Goal: Find specific page/section: Find specific page/section

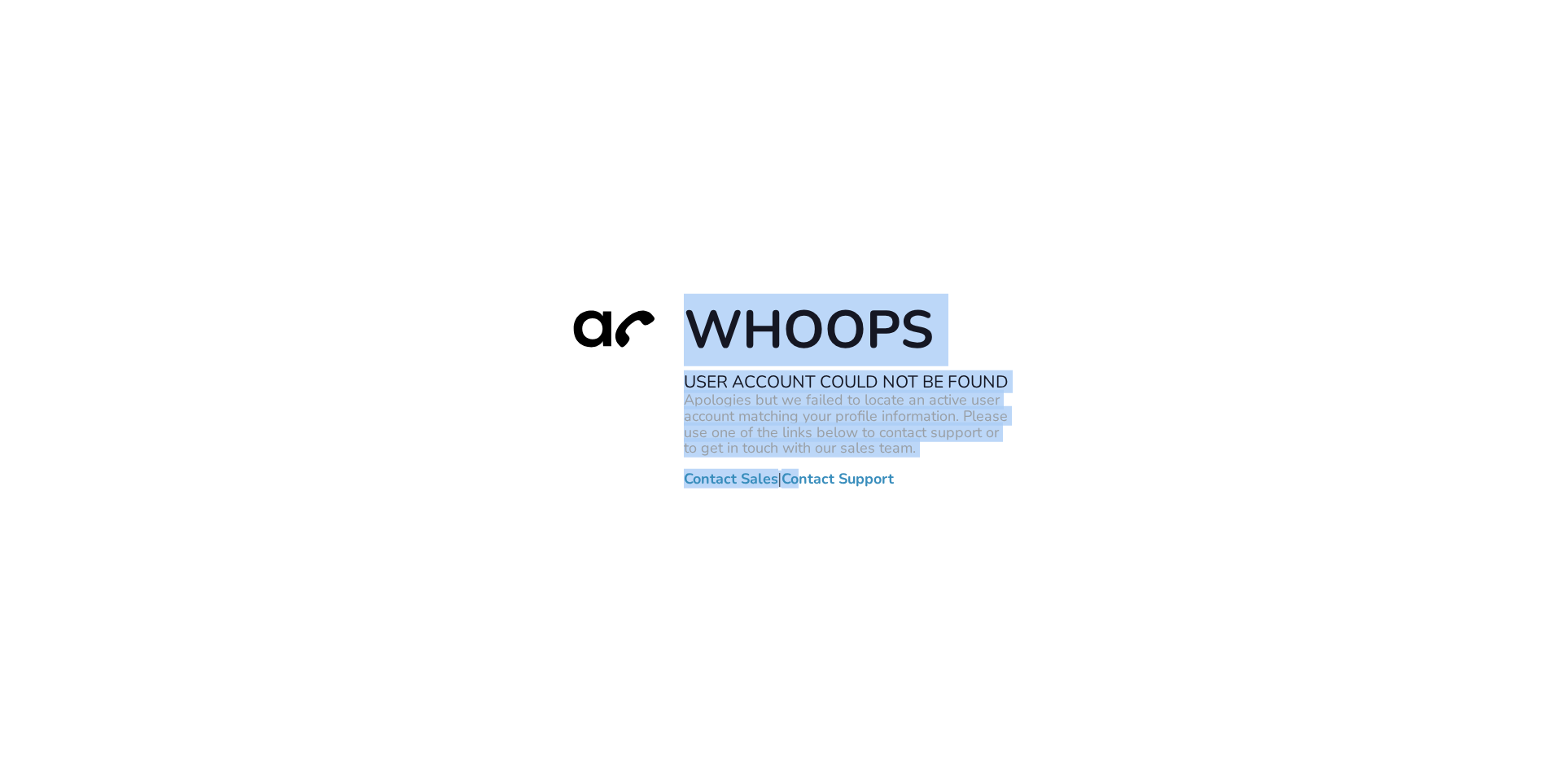
drag, startPoint x: 984, startPoint y: 487, endPoint x: 809, endPoint y: 480, distance: 175.1
click at [809, 480] on div "Whoops User Account Could Not Be Found Apologies but we failed to locate an act…" at bounding box center [782, 392] width 1563 height 784
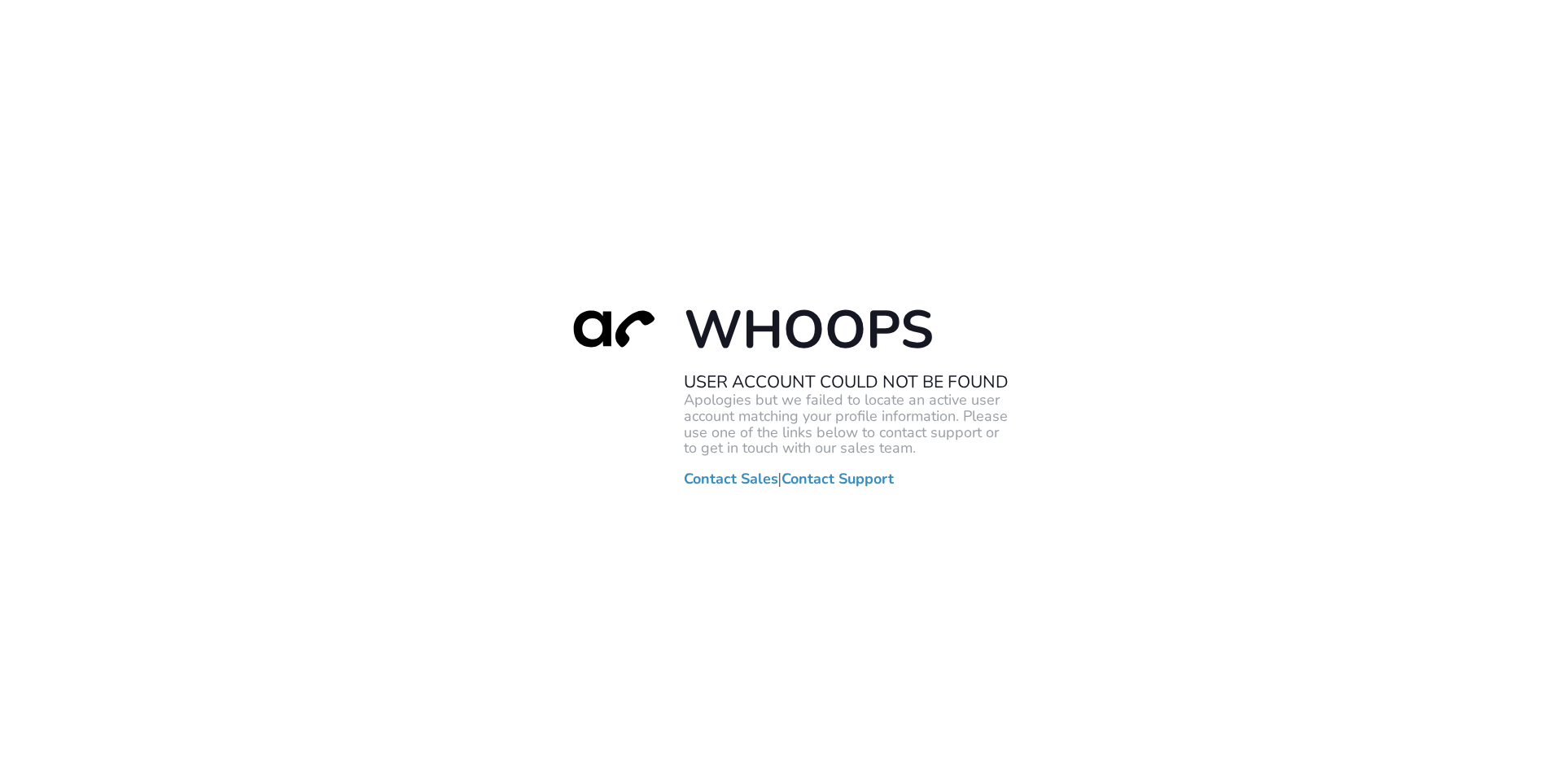
click at [973, 504] on div "Whoops User Account Could Not Be Found Apologies but we failed to locate an act…" at bounding box center [782, 392] width 1563 height 784
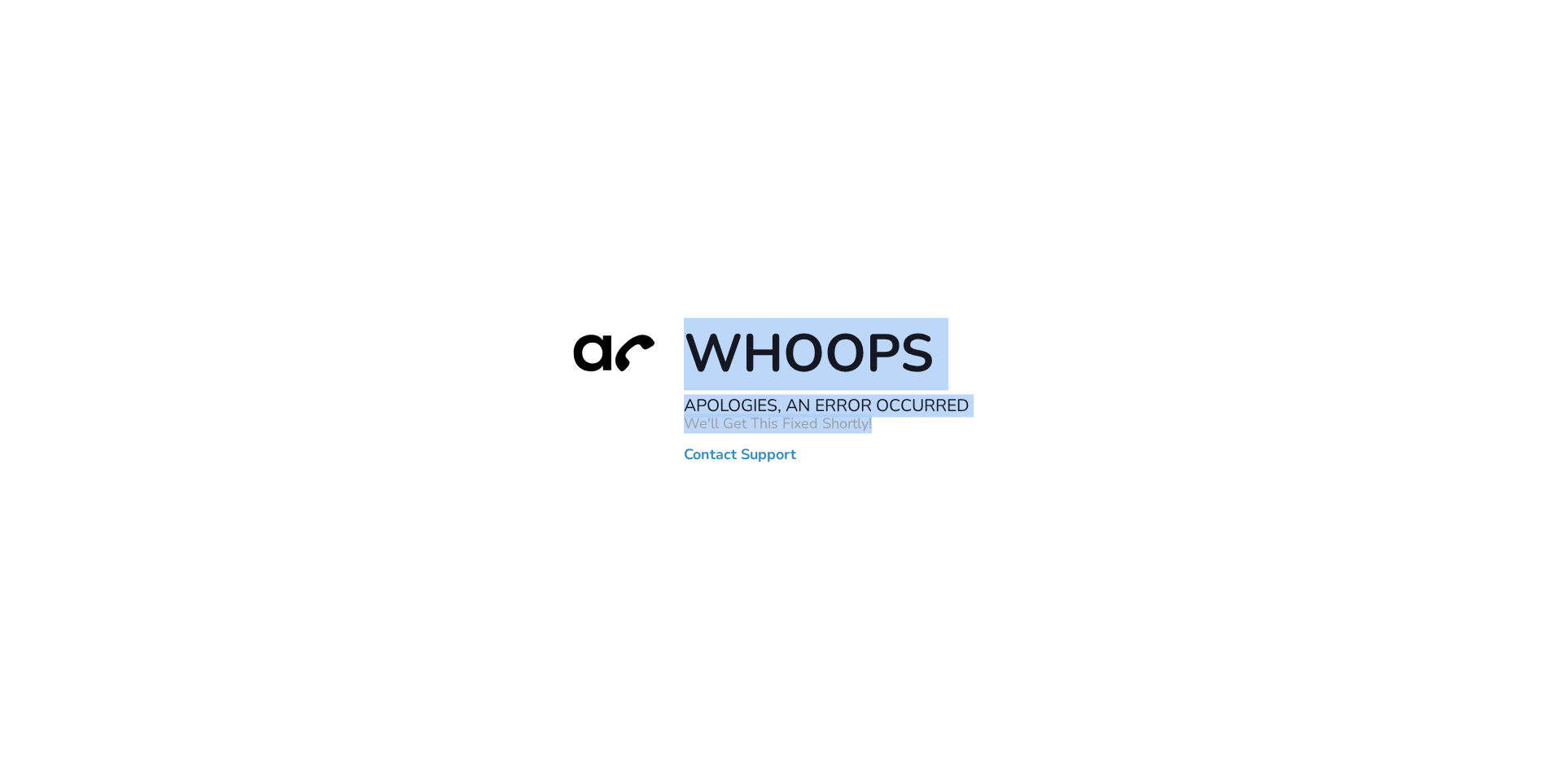
drag, startPoint x: 864, startPoint y: 416, endPoint x: 679, endPoint y: 333, distance: 202.8
click at [679, 333] on div "Whoops Apologies, An Error Occurred We'll Get This Fixed Shortly! Contact Suppo…" at bounding box center [781, 392] width 456 height 143
copy div "Whoops Apologies, An Error Occurred We'll Get This Fixed Shortly!"
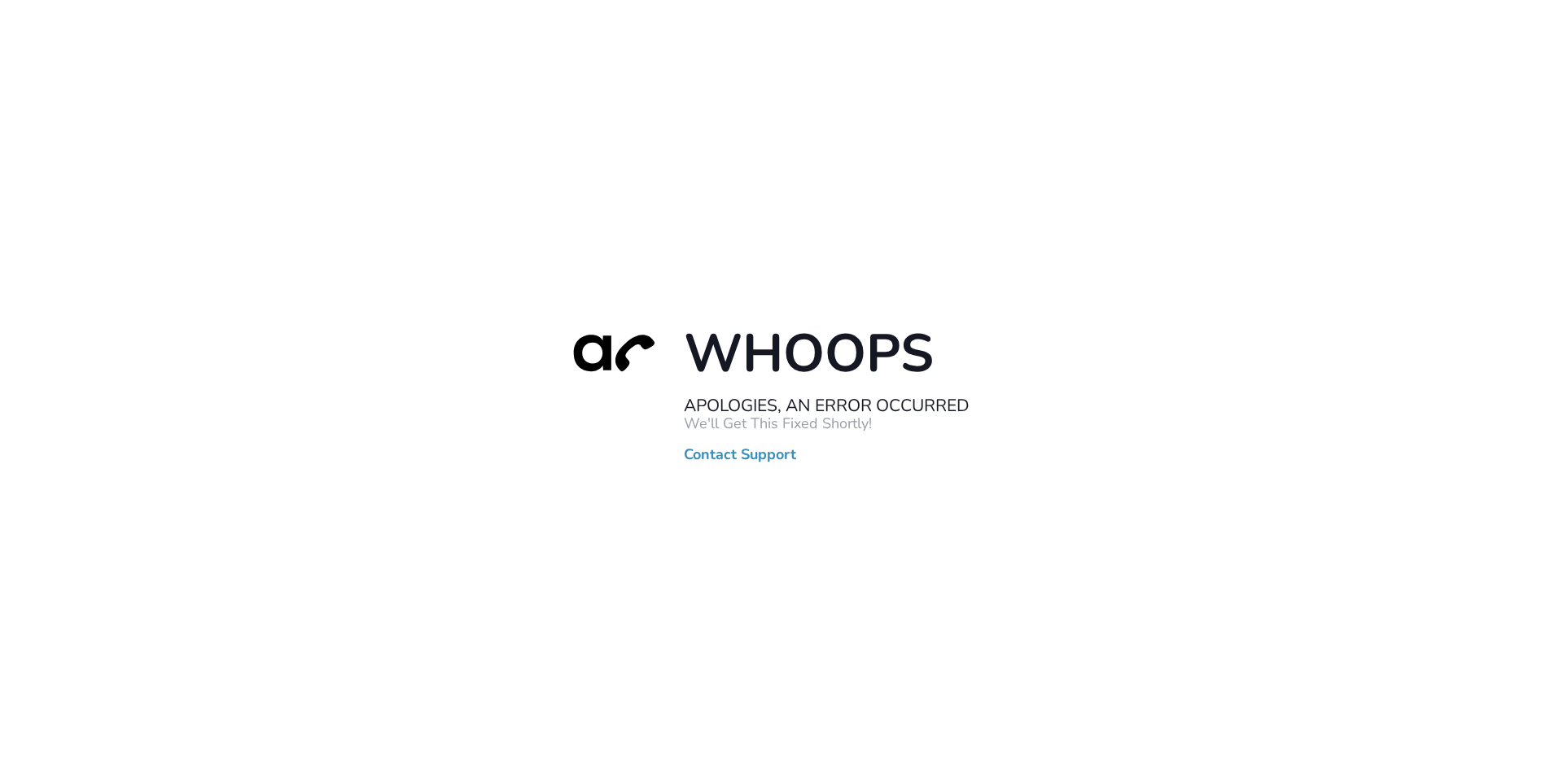
click at [823, 217] on div "Whoops Apologies, An Error Occurred We'll Get This Fixed Shortly! Contact Suppo…" at bounding box center [782, 392] width 1563 height 784
